Goal: Task Accomplishment & Management: Manage account settings

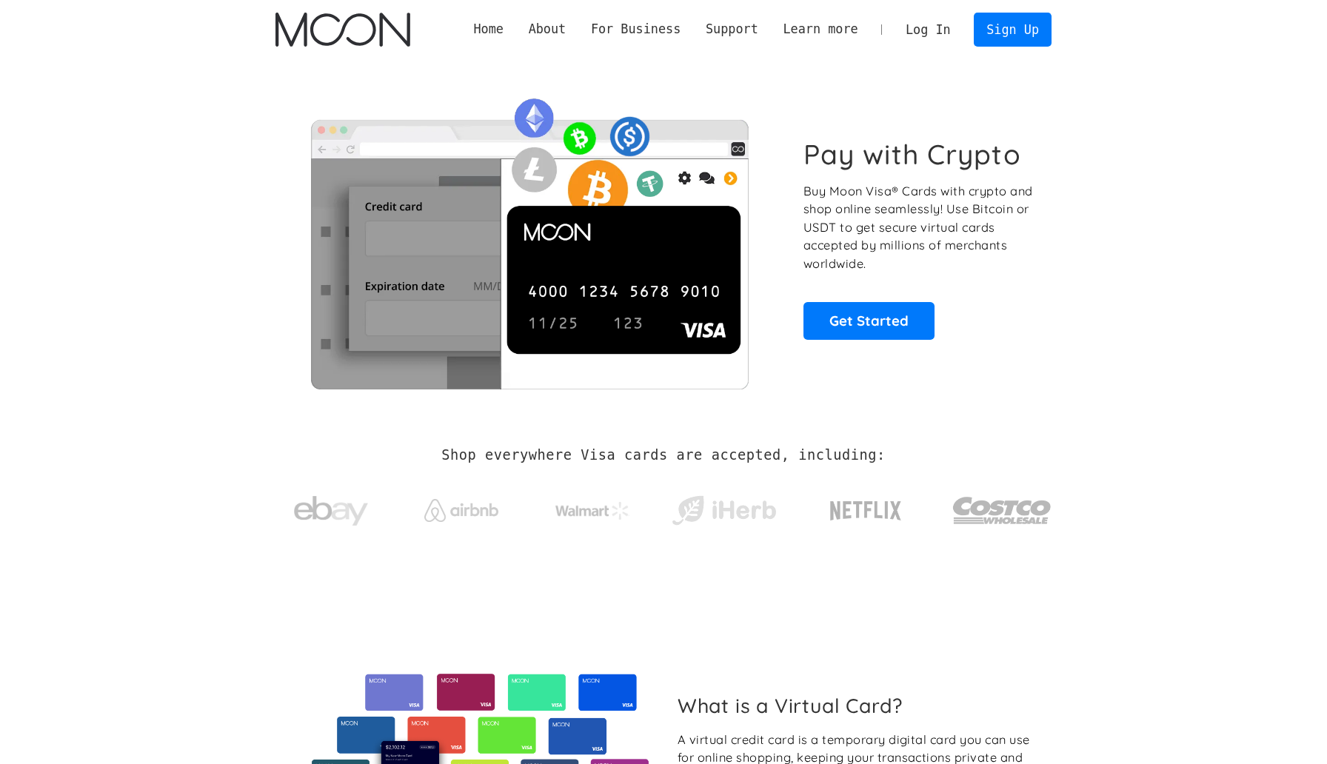
click at [947, 20] on link "Log In" at bounding box center [928, 29] width 70 height 33
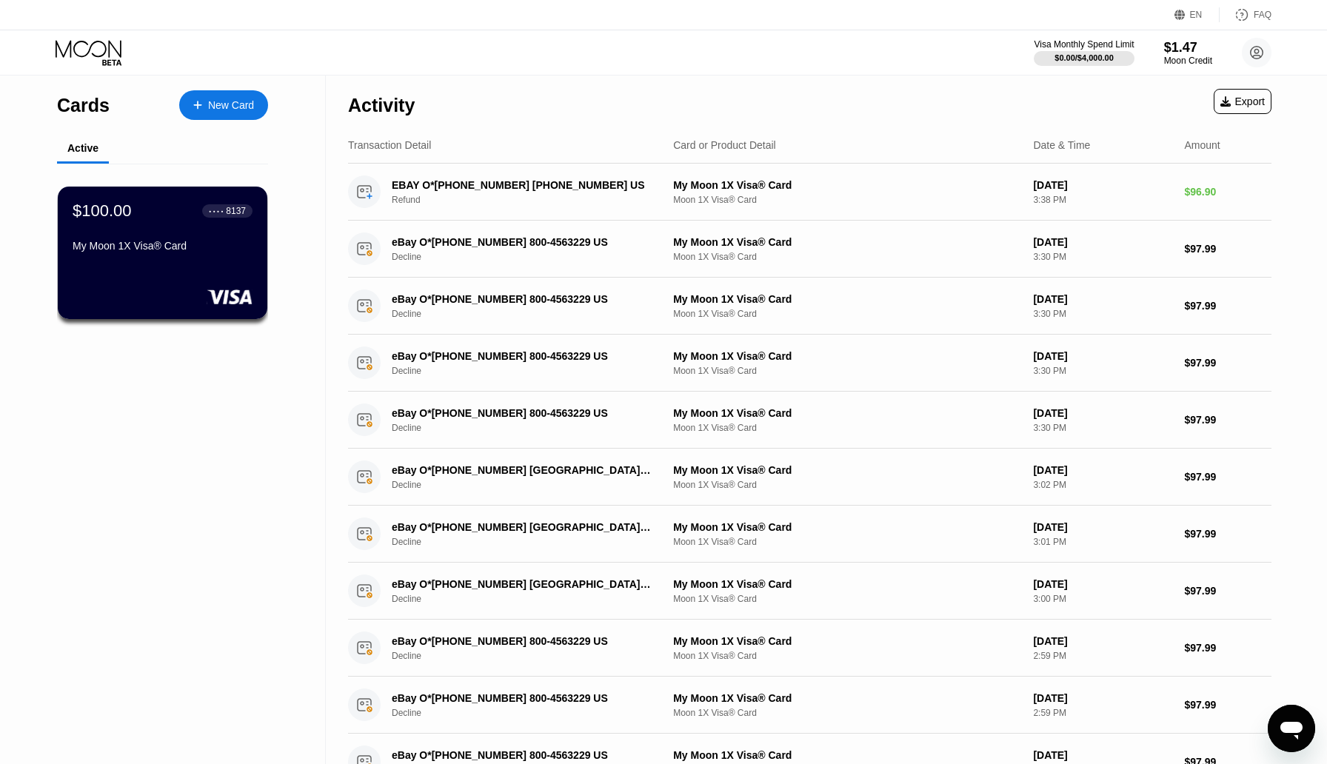
click at [1309, 741] on div "Open messaging window" at bounding box center [1291, 729] width 44 height 44
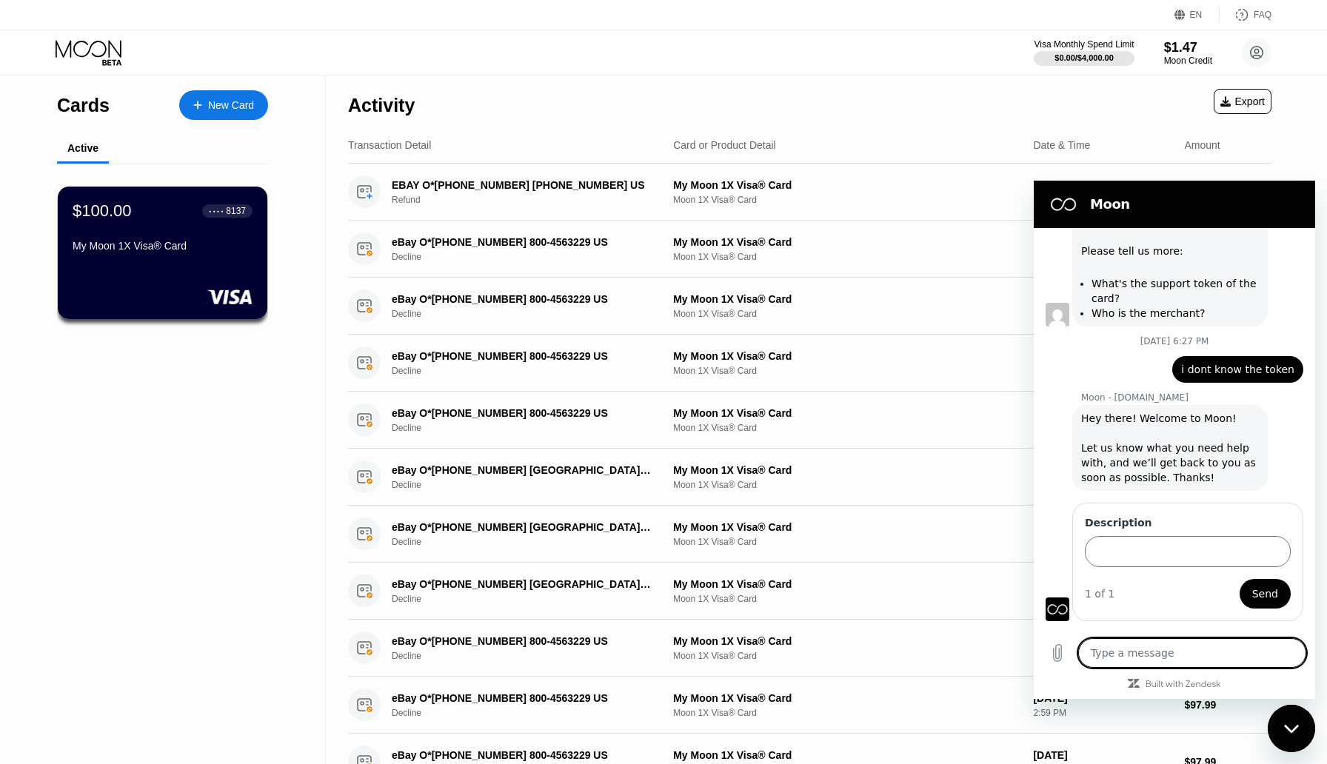
scroll to position [2267, 0]
